Goal: Task Accomplishment & Management: Manage account settings

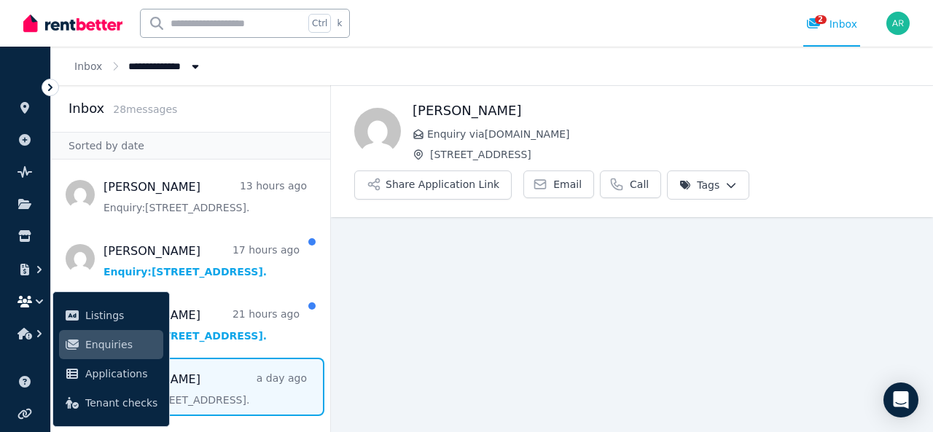
click at [95, 20] on img at bounding box center [72, 23] width 99 height 22
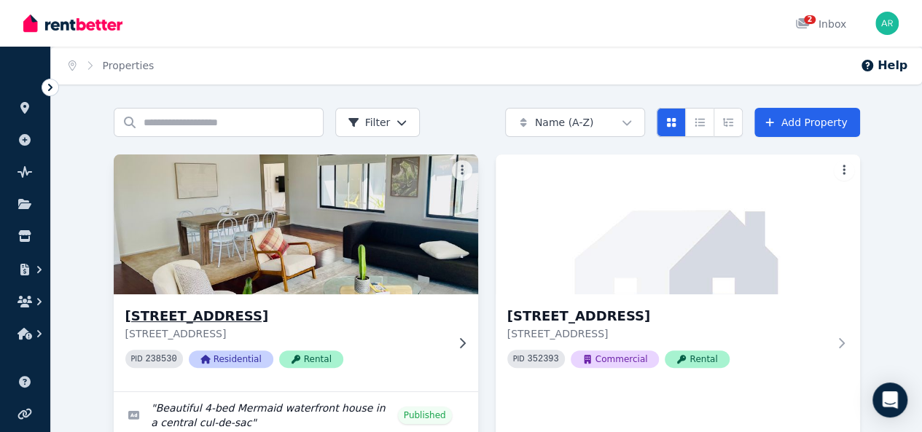
click at [214, 214] on img at bounding box center [295, 224] width 383 height 147
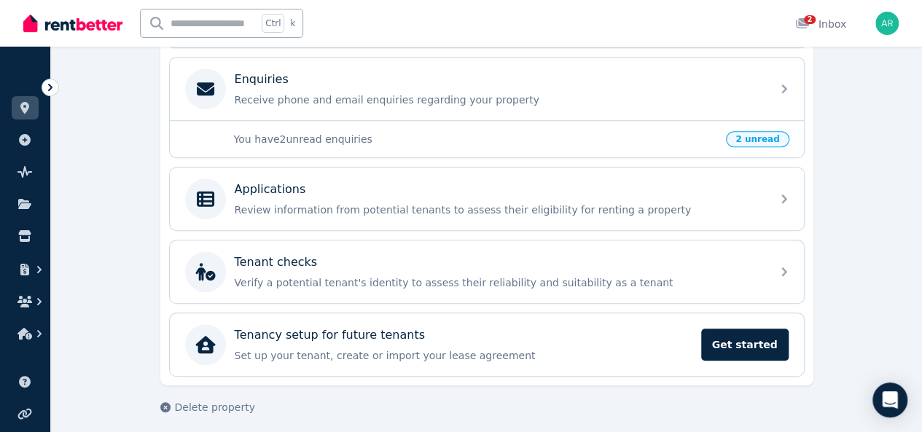
scroll to position [460, 0]
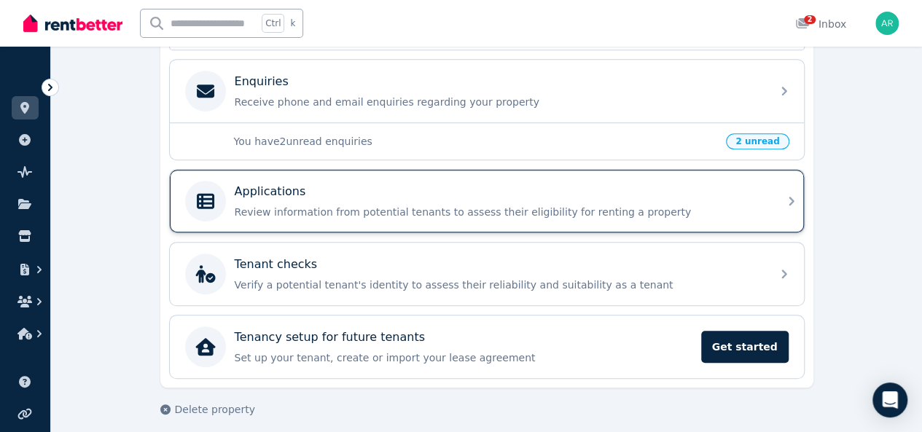
click at [495, 209] on p "Review information from potential tenants to assess their eligibility for renti…" at bounding box center [499, 212] width 528 height 15
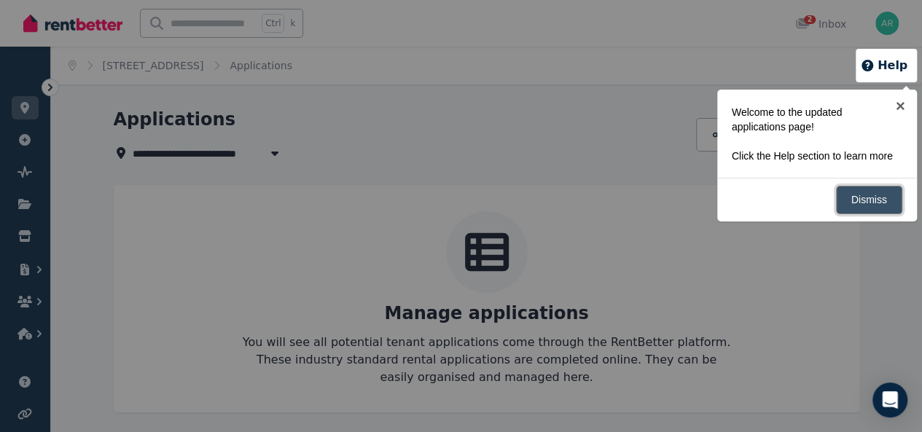
click at [866, 196] on link "Dismiss" at bounding box center [869, 200] width 66 height 28
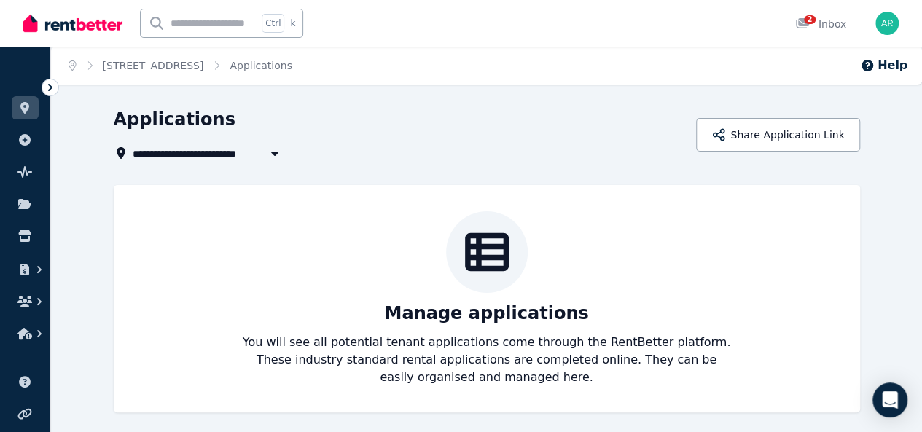
scroll to position [6, 0]
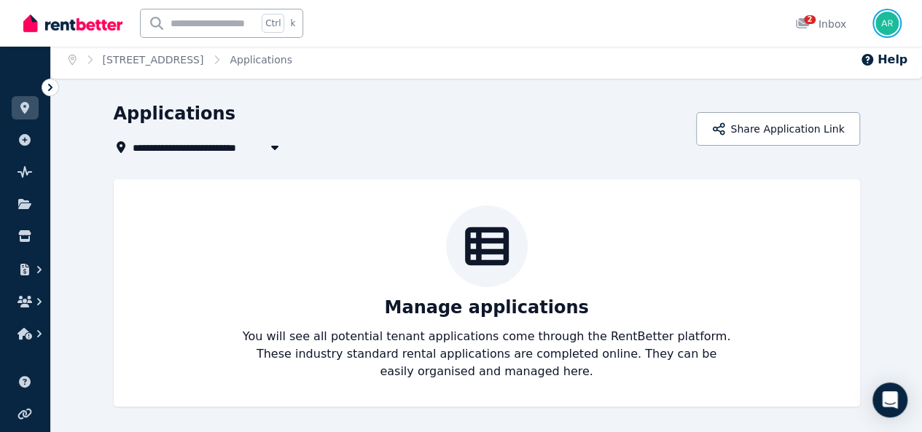
click at [888, 20] on img "button" at bounding box center [887, 23] width 23 height 23
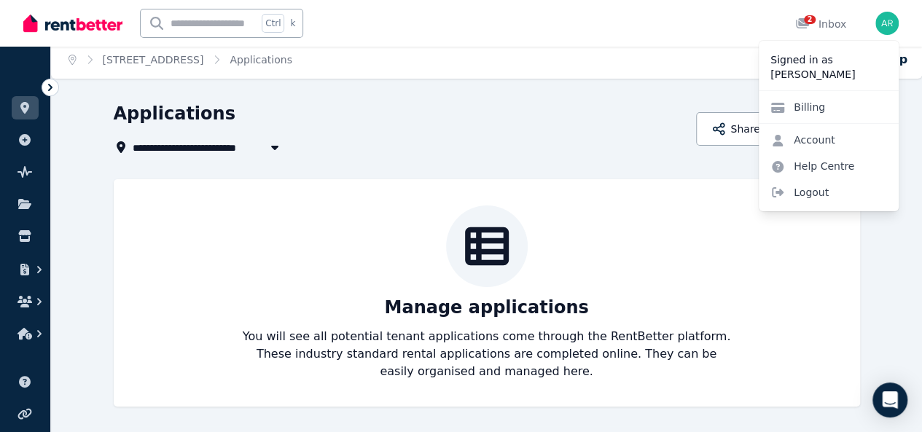
click at [523, 302] on p "Manage applications" at bounding box center [486, 307] width 204 height 23
